Goal: Task Accomplishment & Management: Complete application form

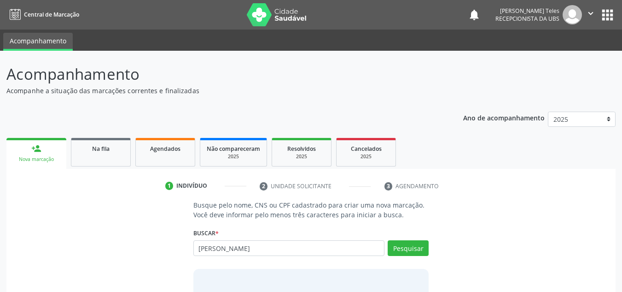
type input "[PERSON_NAME]"
click at [409, 245] on button "Pesquisar" at bounding box center [408, 248] width 41 height 16
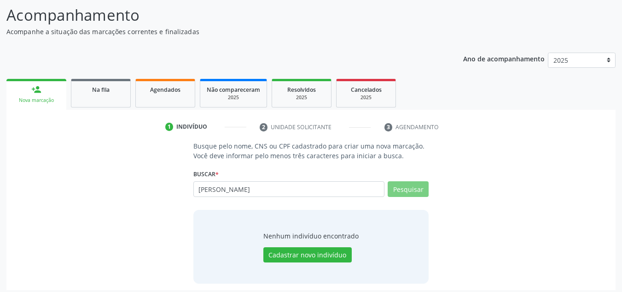
scroll to position [64, 0]
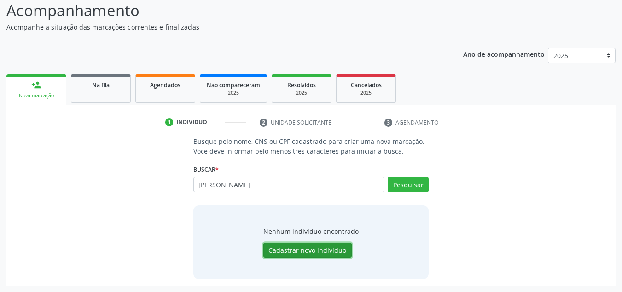
click at [318, 250] on button "Cadastrar novo indivíduo" at bounding box center [308, 250] width 88 height 16
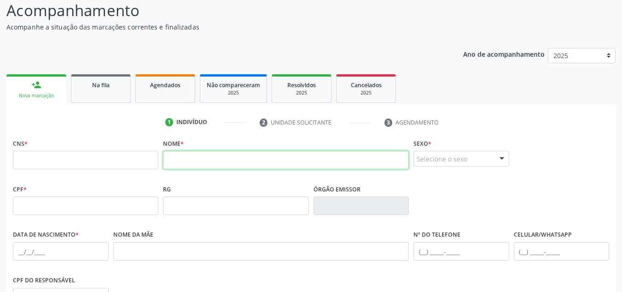
click at [191, 162] on input "text" at bounding box center [286, 160] width 246 height 18
type input "[PERSON_NAME]"
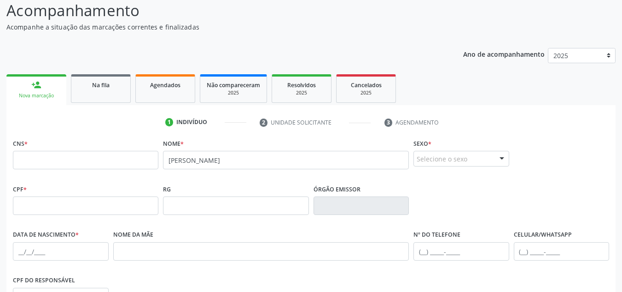
click at [446, 161] on div "Selecione o sexo" at bounding box center [462, 159] width 96 height 16
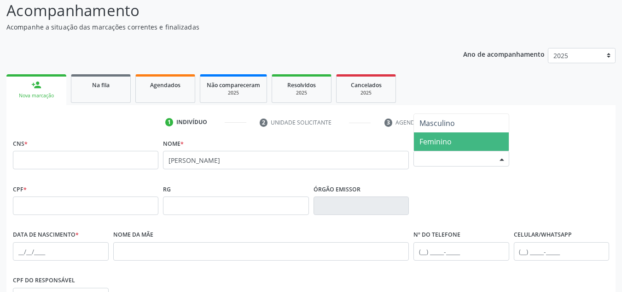
click at [444, 143] on span "Feminino" at bounding box center [436, 141] width 32 height 10
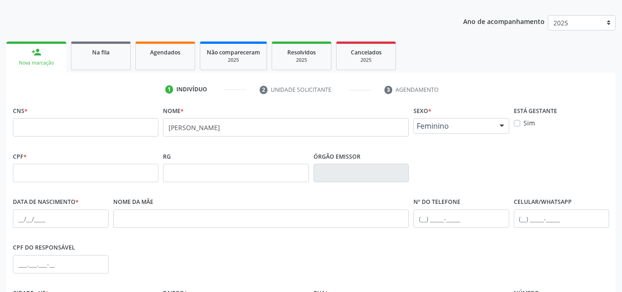
scroll to position [110, 0]
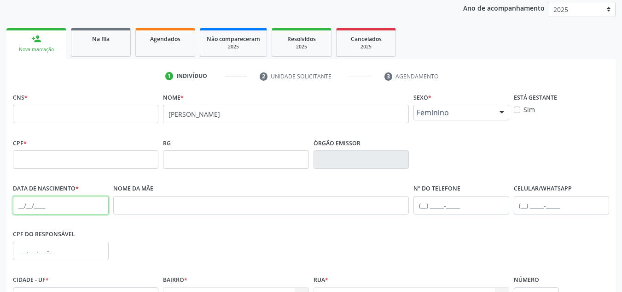
click at [33, 205] on input "text" at bounding box center [61, 205] width 96 height 18
type input "0[DATE]"
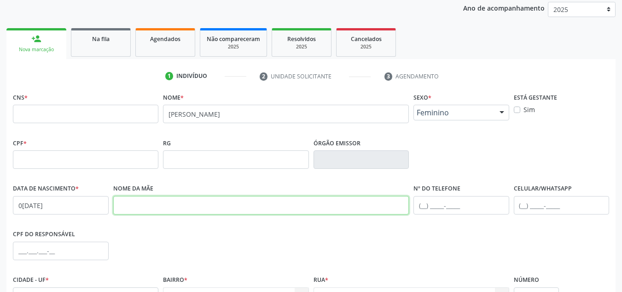
click at [158, 201] on input "text" at bounding box center [261, 205] width 296 height 18
type input "[PERSON_NAME]"
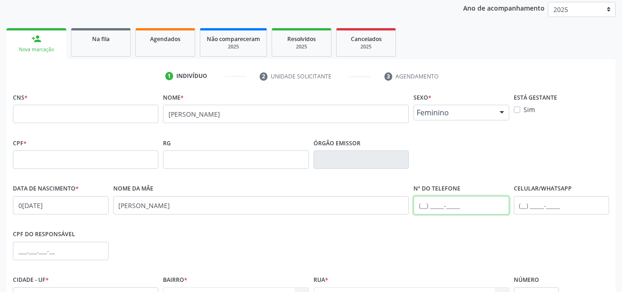
click at [464, 201] on input "text" at bounding box center [462, 205] width 96 height 18
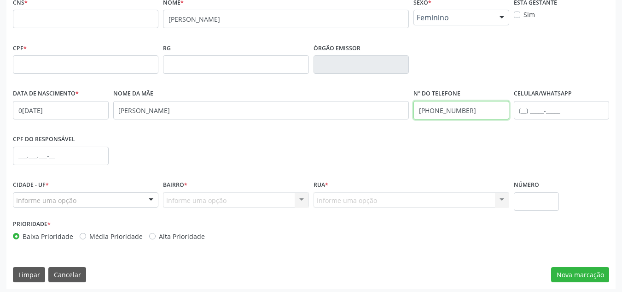
scroll to position [208, 0]
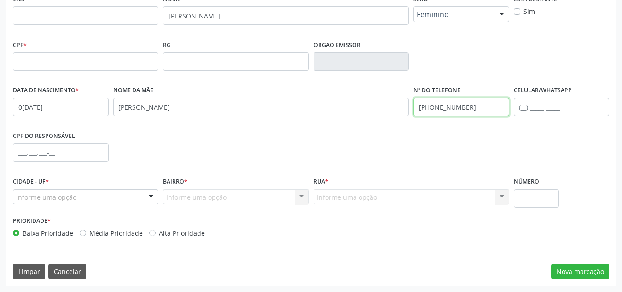
type input "[PHONE_NUMBER]"
click at [174, 195] on div "Informe uma opção Nenhum resultado encontrado para: " " Nenhuma opção encontrad…" at bounding box center [236, 197] width 146 height 16
click at [175, 195] on div "Informe uma opção Nenhum resultado encontrado para: " " Nenhuma opção encontrad…" at bounding box center [236, 197] width 146 height 16
click at [100, 197] on div "Informe uma opção" at bounding box center [86, 197] width 146 height 16
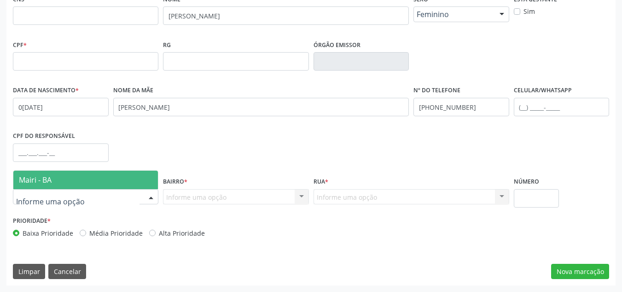
click at [99, 182] on span "Mairi - BA" at bounding box center [85, 179] width 145 height 18
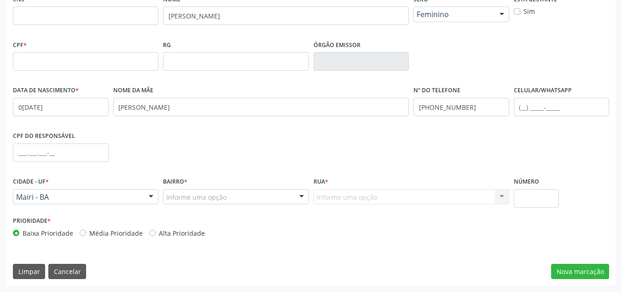
click at [184, 205] on div "Bairro * Informe uma opção Pov Barretos Manguinhas [GEOGRAPHIC_DATA] Aroeira [G…" at bounding box center [236, 194] width 150 height 39
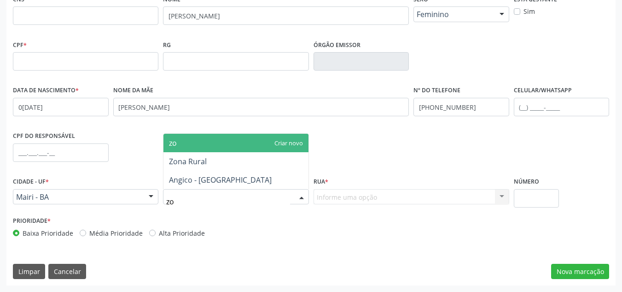
type input "zon"
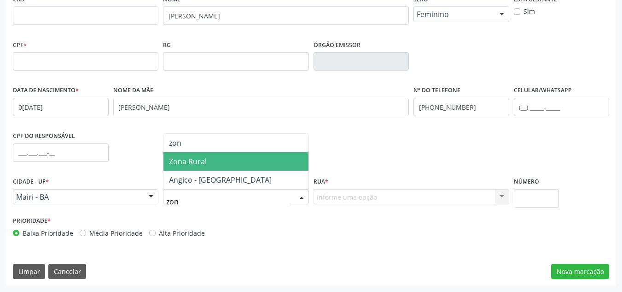
click at [192, 164] on span "Zona Rural" at bounding box center [188, 161] width 38 height 10
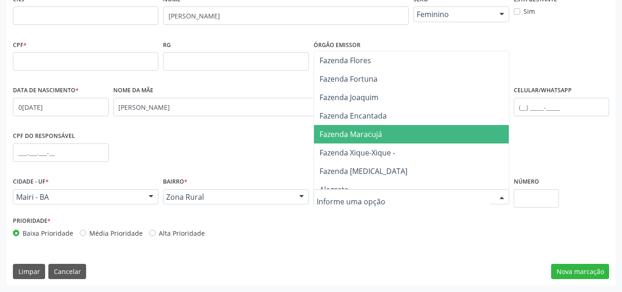
click at [357, 136] on span "Fazenda Maracujá" at bounding box center [351, 134] width 63 height 10
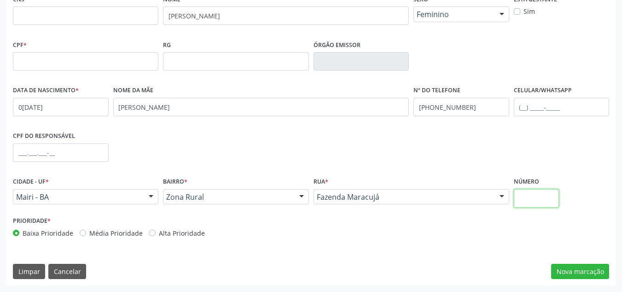
click at [542, 203] on input "text" at bounding box center [537, 198] width 46 height 18
type input "sn"
click at [589, 276] on button "Nova marcação" at bounding box center [580, 272] width 58 height 16
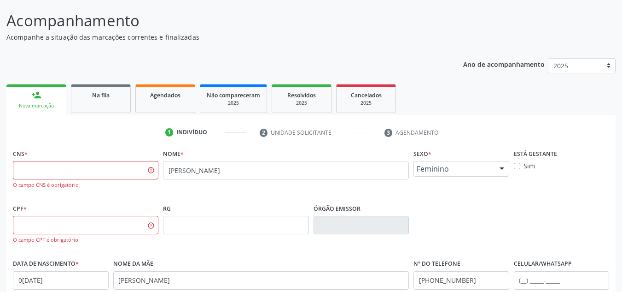
scroll to position [70, 0]
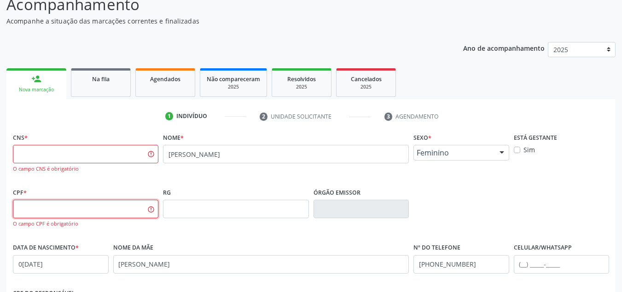
click at [34, 206] on input "text" at bounding box center [86, 208] width 146 height 18
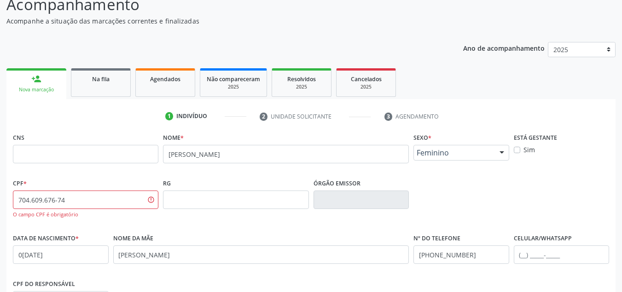
type input "704.609.676-74"
click at [114, 153] on input "text" at bounding box center [86, 154] width 146 height 18
type input "704 6096 7674 4826"
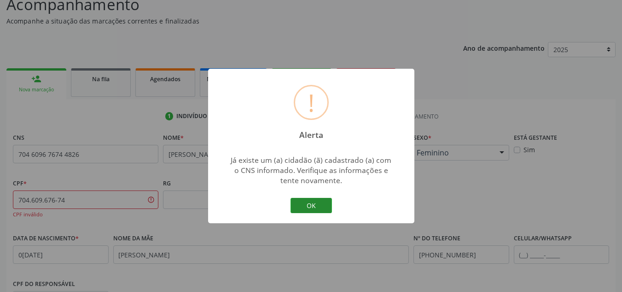
click at [317, 202] on button "OK" at bounding box center [311, 206] width 41 height 16
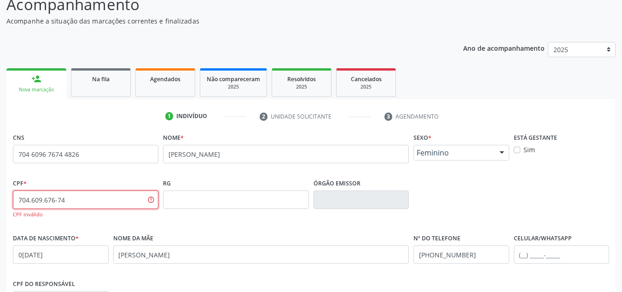
click at [148, 202] on input "704.609.676-74" at bounding box center [86, 199] width 146 height 18
type input "7"
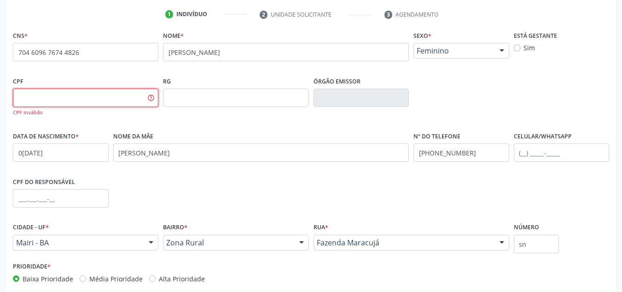
scroll to position [217, 0]
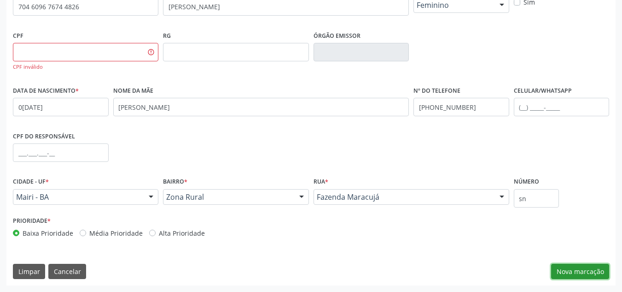
click at [580, 276] on button "Nova marcação" at bounding box center [580, 272] width 58 height 16
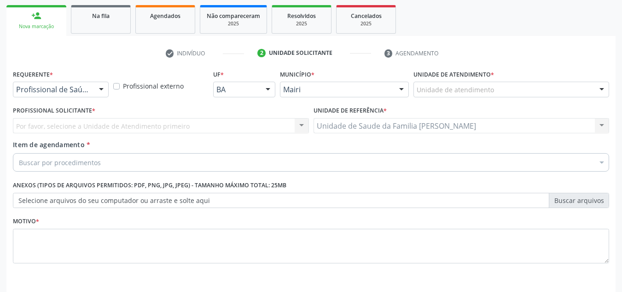
scroll to position [119, 0]
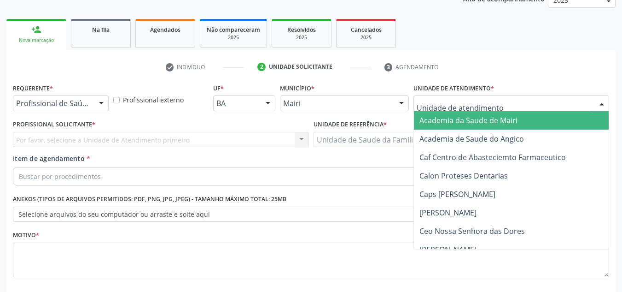
click at [421, 98] on div at bounding box center [512, 103] width 196 height 16
type input "j"
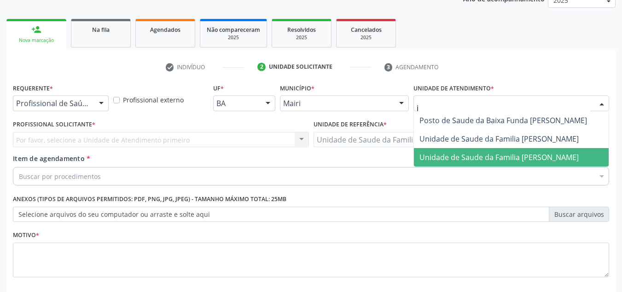
click at [436, 155] on span "Unidade de Saude da Familia [PERSON_NAME]" at bounding box center [499, 157] width 159 height 10
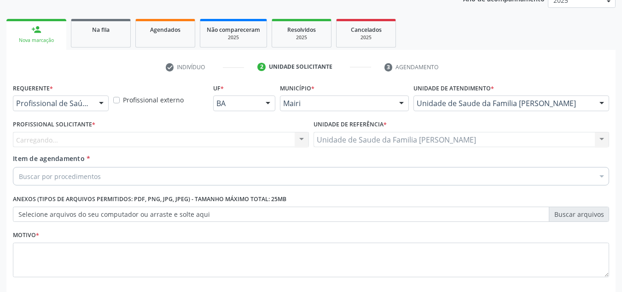
click at [44, 132] on div "Carregando... Nenhum resultado encontrado para: " " Não há nenhuma opção para s…" at bounding box center [161, 140] width 296 height 16
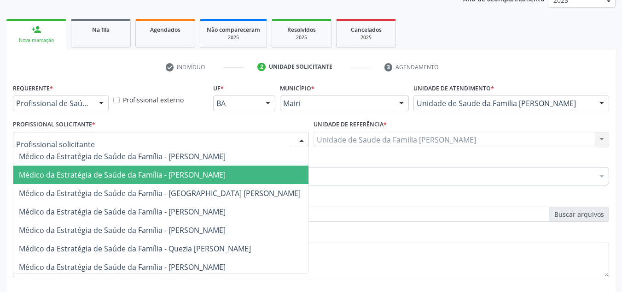
click at [81, 178] on span "Médico da Estratégia de Saúde da Família - [PERSON_NAME]" at bounding box center [122, 175] width 207 height 10
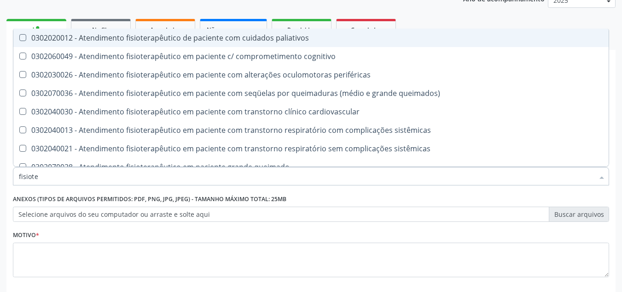
type input "fisioter"
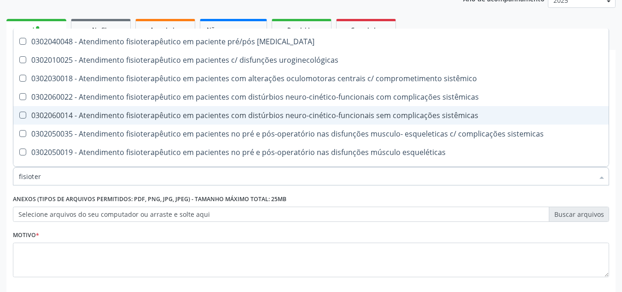
scroll to position [276, 0]
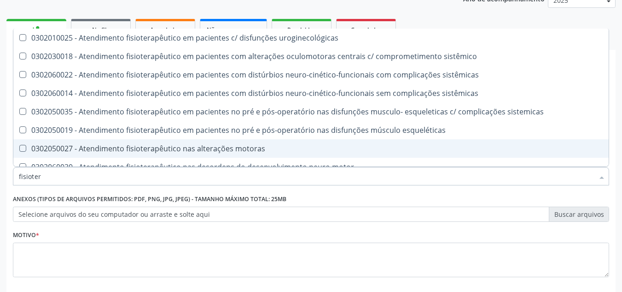
click at [102, 147] on div "0302050027 - Atendimento fisioterapêutico nas alterações motoras" at bounding box center [311, 148] width 585 height 7
checkbox motoras "true"
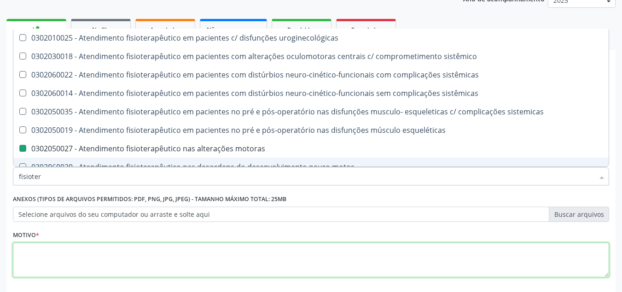
click at [69, 250] on textarea at bounding box center [311, 259] width 597 height 35
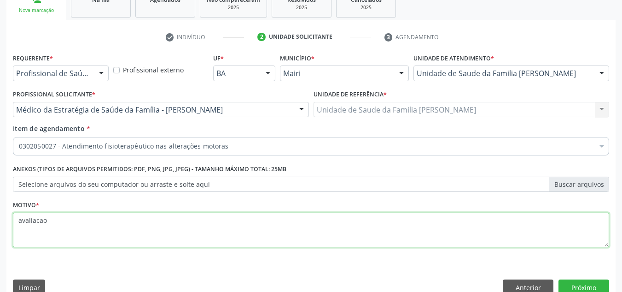
scroll to position [165, 0]
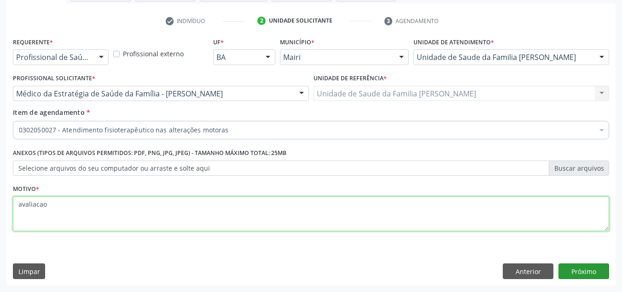
type textarea "avaliacao"
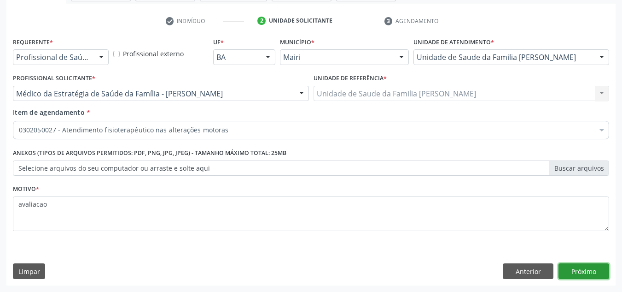
click at [577, 265] on button "Próximo" at bounding box center [584, 271] width 51 height 16
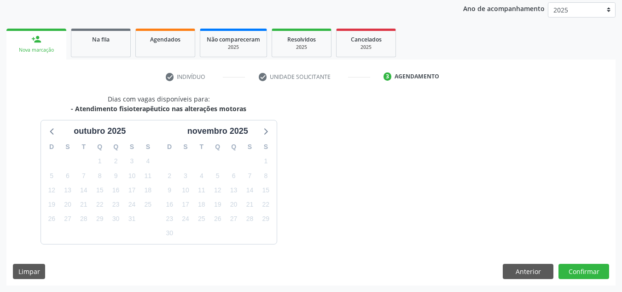
scroll to position [136, 0]
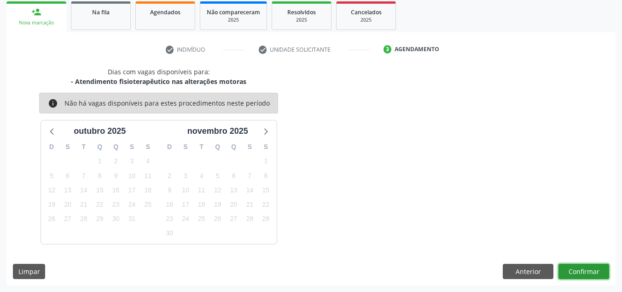
click at [592, 272] on button "Confirmar" at bounding box center [584, 272] width 51 height 16
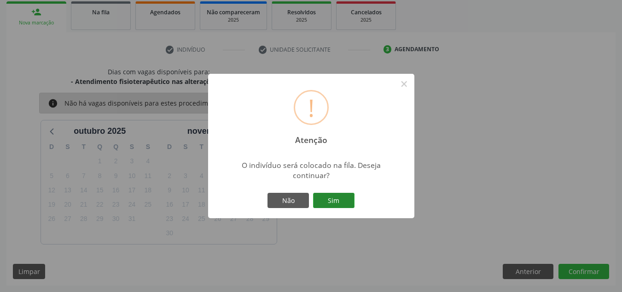
click at [337, 198] on button "Sim" at bounding box center [333, 201] width 41 height 16
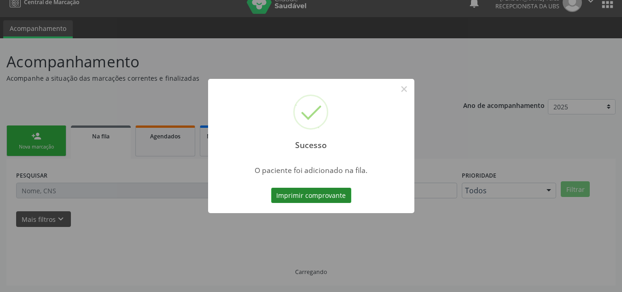
scroll to position [12, 0]
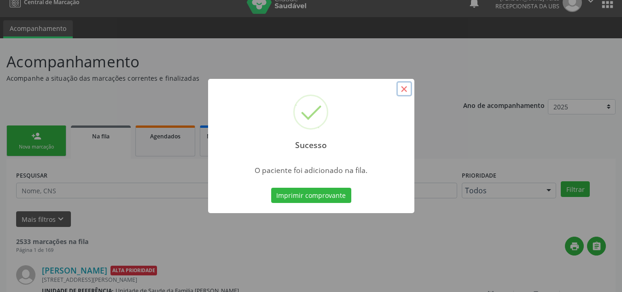
click at [407, 92] on button "×" at bounding box center [405, 89] width 16 height 16
